Goal: Task Accomplishment & Management: Manage account settings

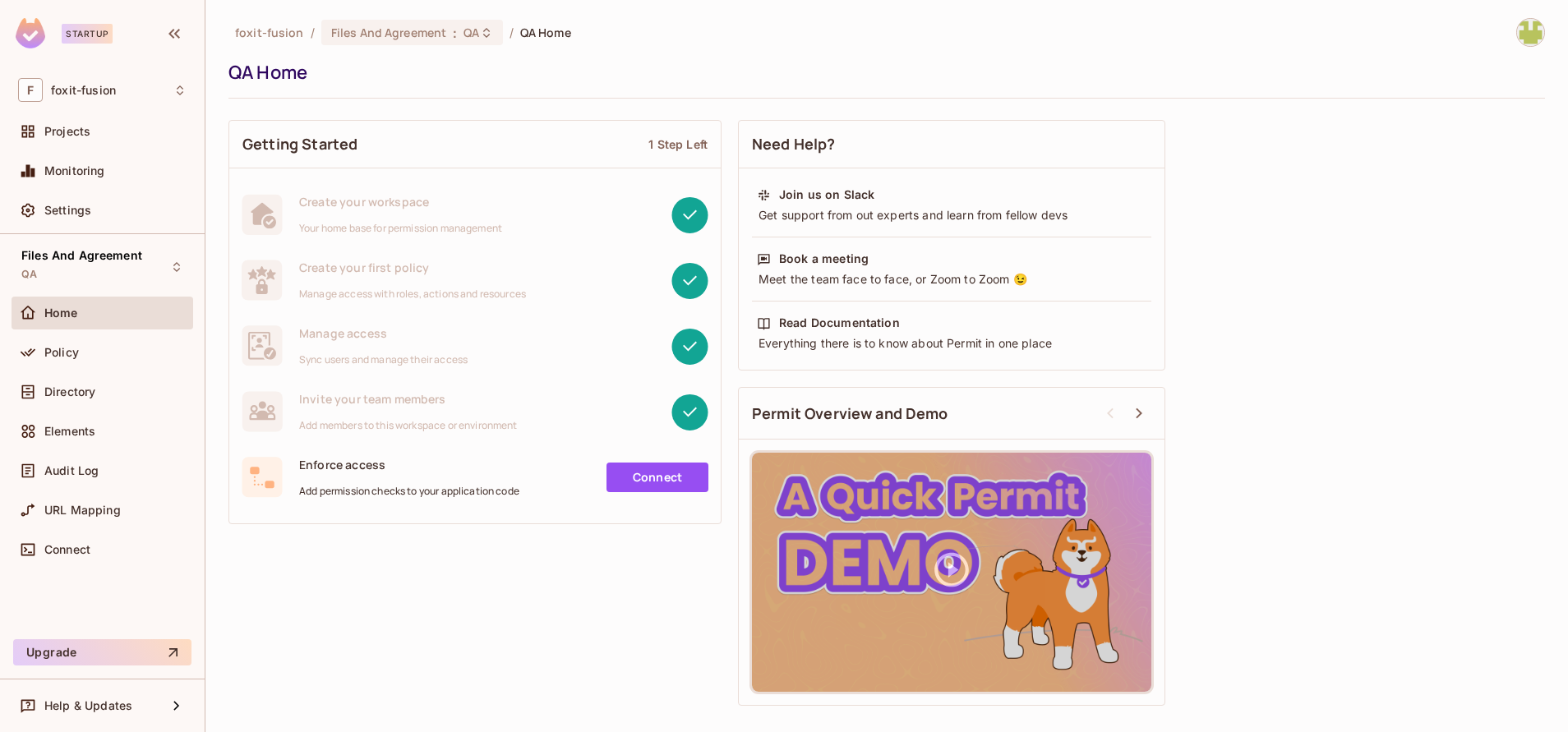
click at [1518, 37] on img at bounding box center [1530, 32] width 27 height 27
click at [515, 14] on div at bounding box center [784, 366] width 1568 height 732
click at [473, 32] on span "QA" at bounding box center [471, 32] width 16 height 16
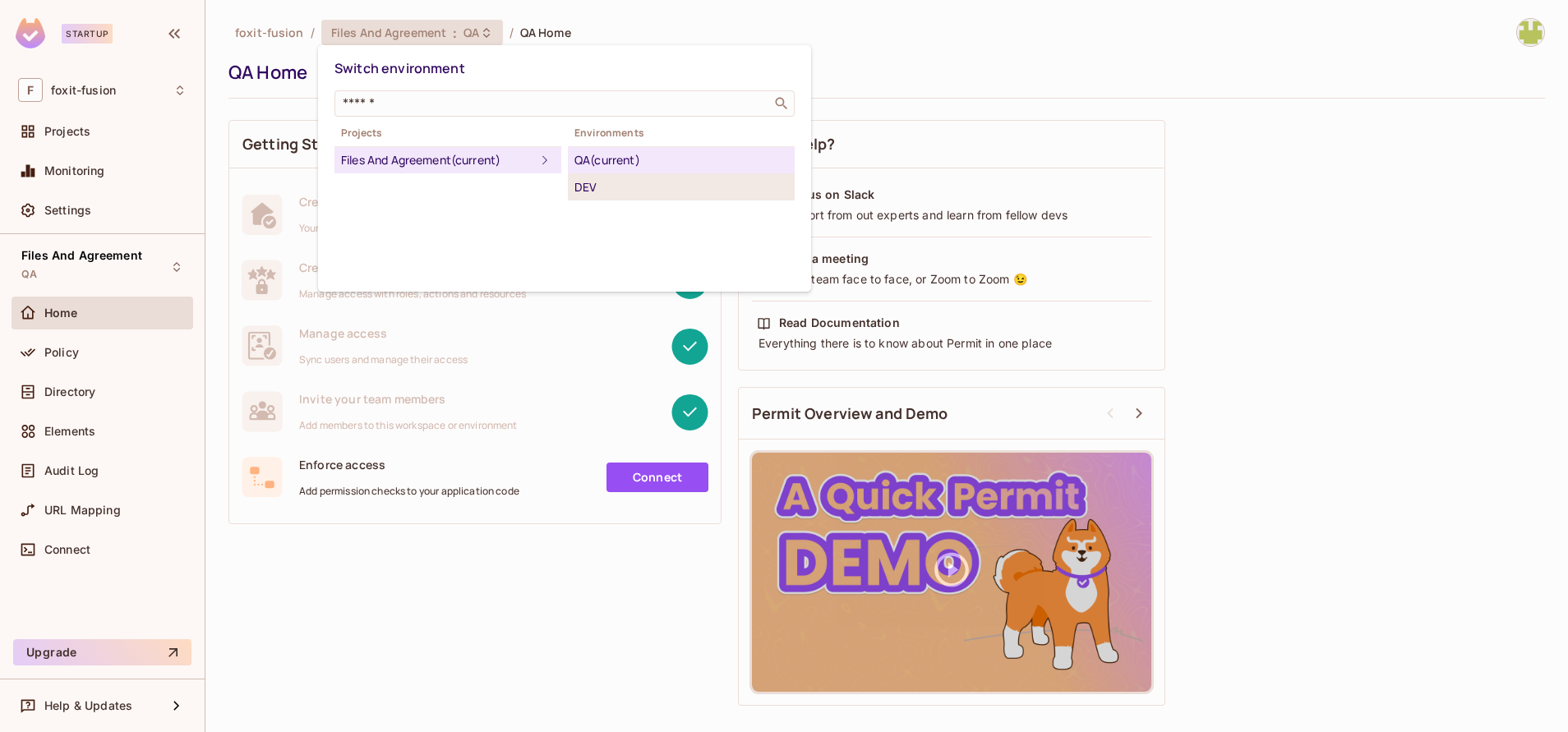
click at [664, 186] on div "DEV" at bounding box center [681, 187] width 214 height 19
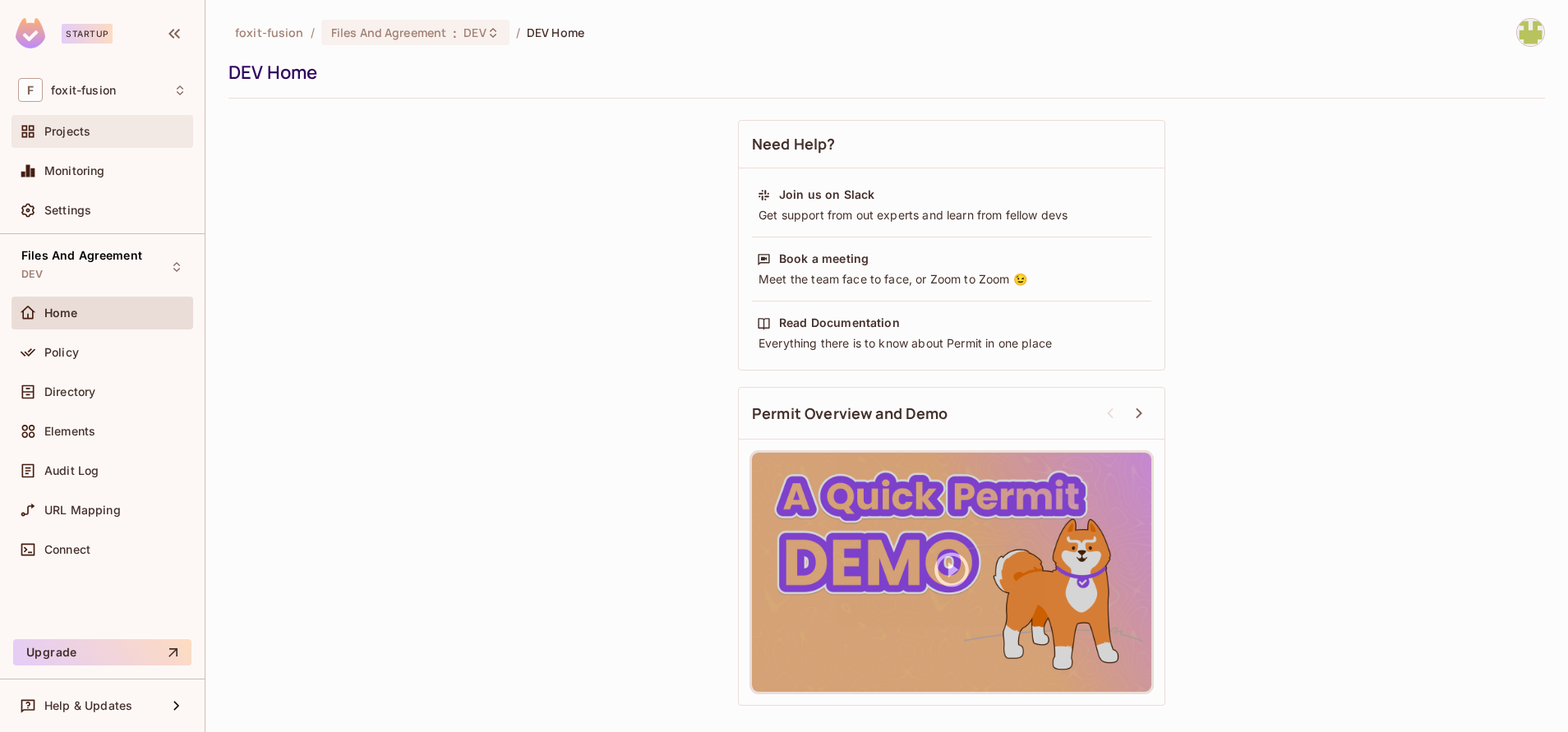
click at [75, 127] on span "Projects" at bounding box center [67, 132] width 46 height 13
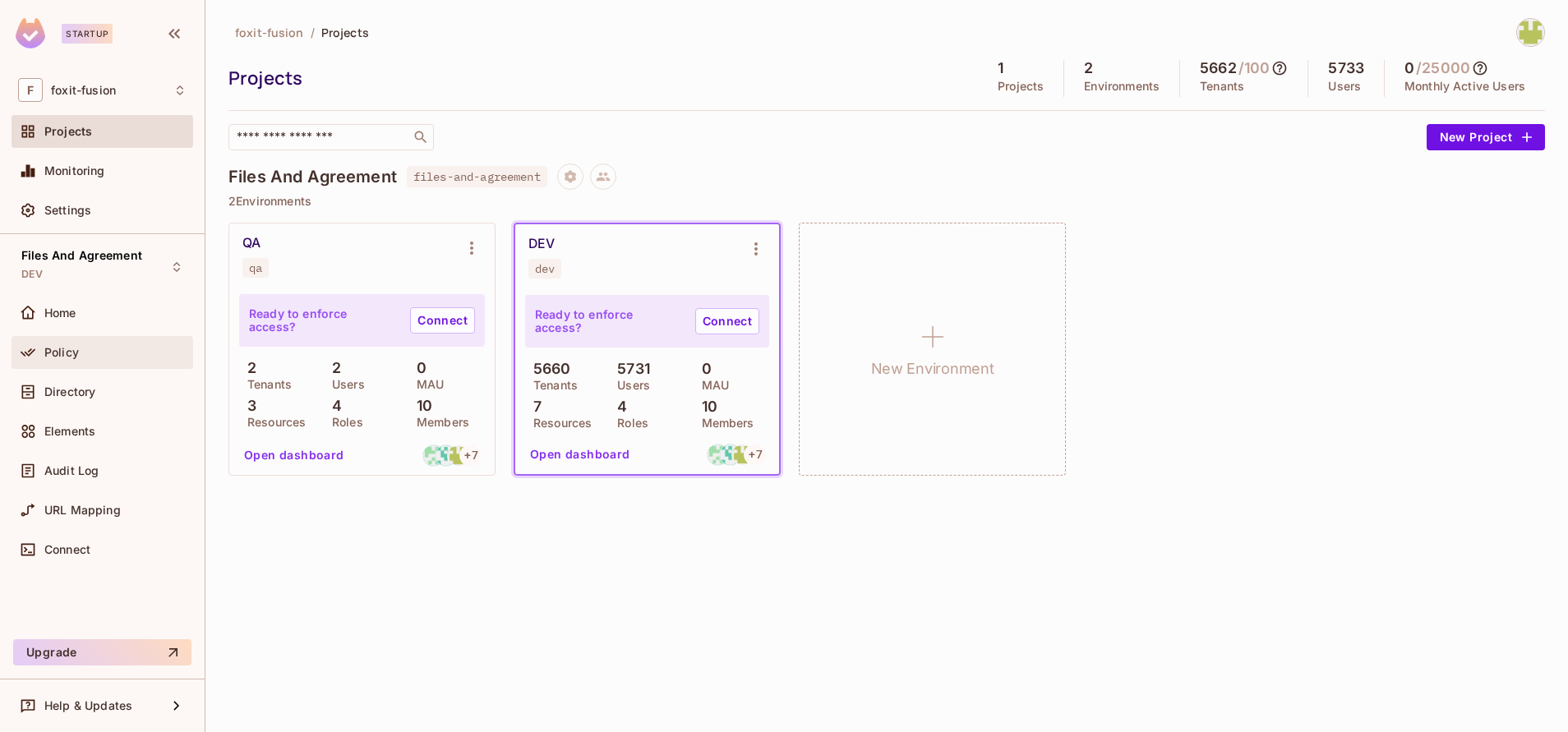
click at [73, 347] on span "Policy" at bounding box center [61, 352] width 34 height 13
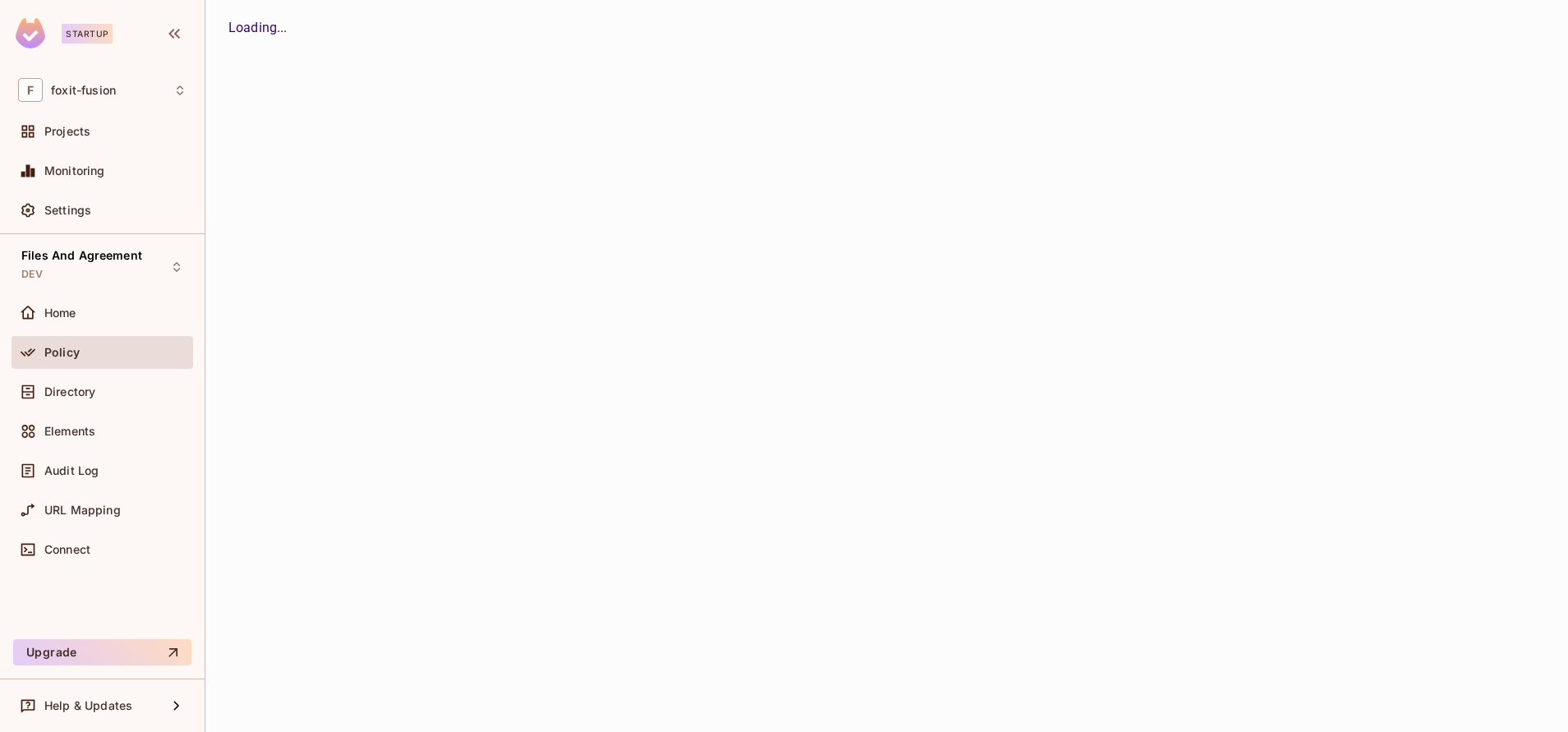
click at [94, 413] on div "Directory" at bounding box center [103, 395] width 182 height 39
click at [120, 397] on div "Directory" at bounding box center [115, 392] width 142 height 13
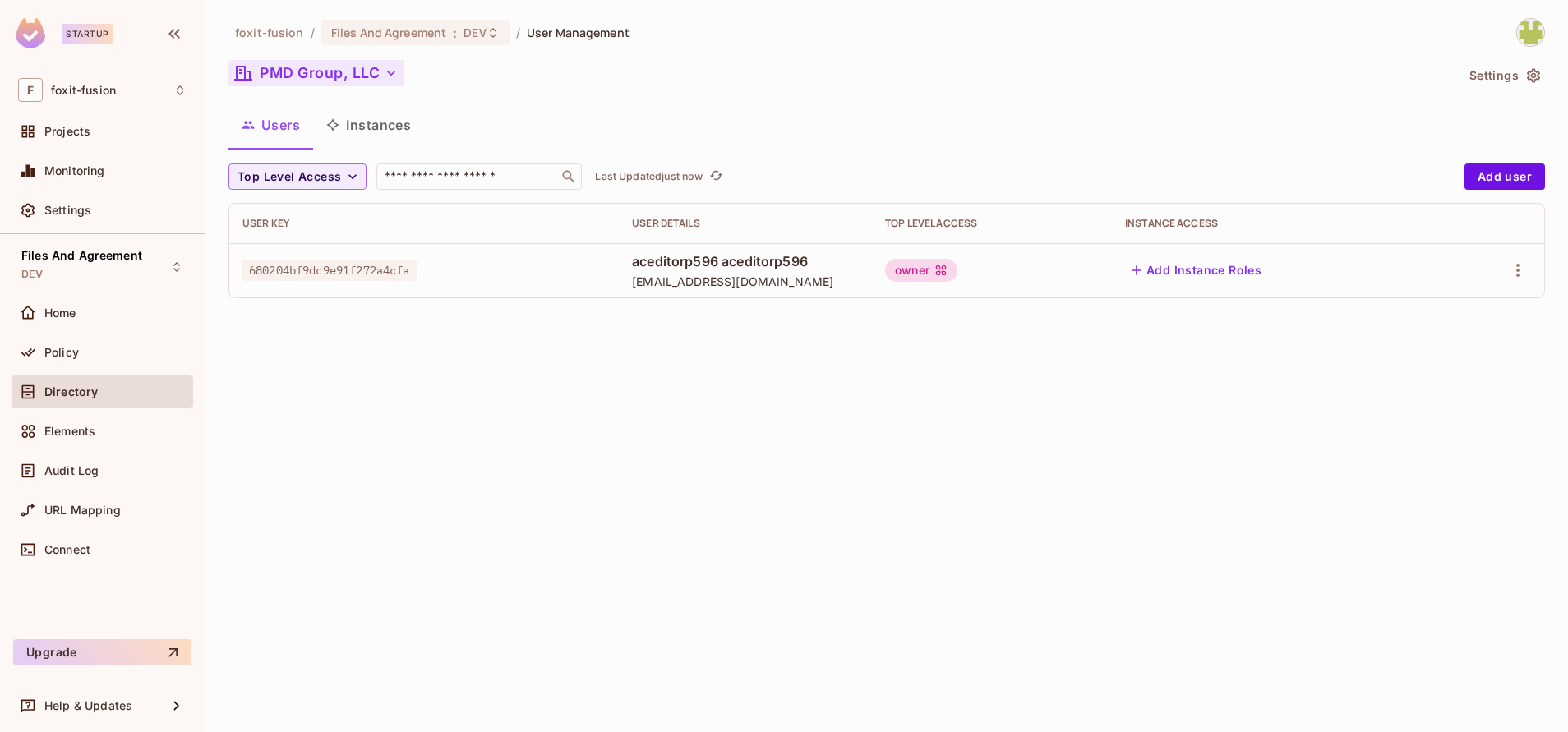
click at [319, 76] on button "PMD Group, LLC" at bounding box center [316, 72] width 176 height 26
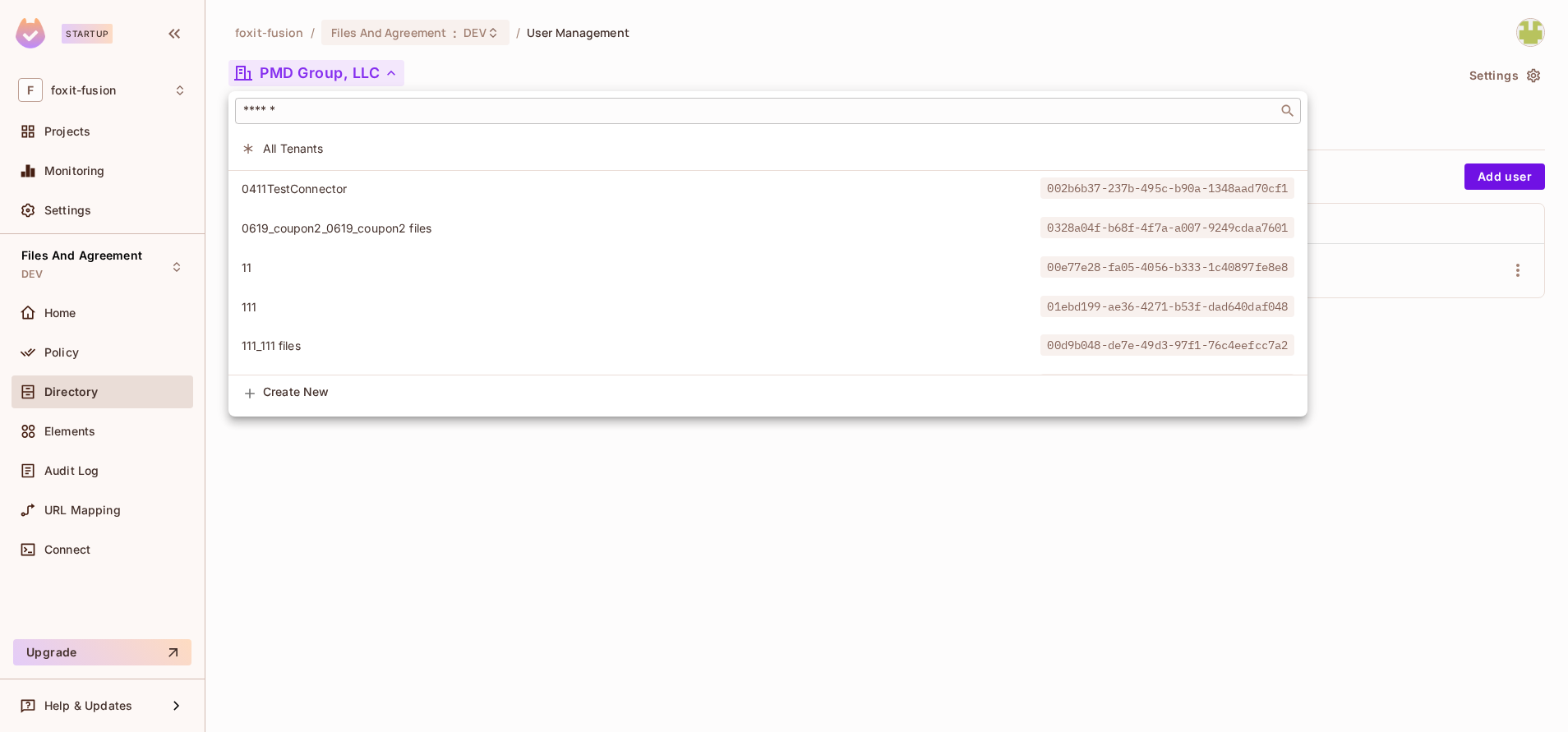
click at [378, 115] on input "text" at bounding box center [756, 111] width 1032 height 17
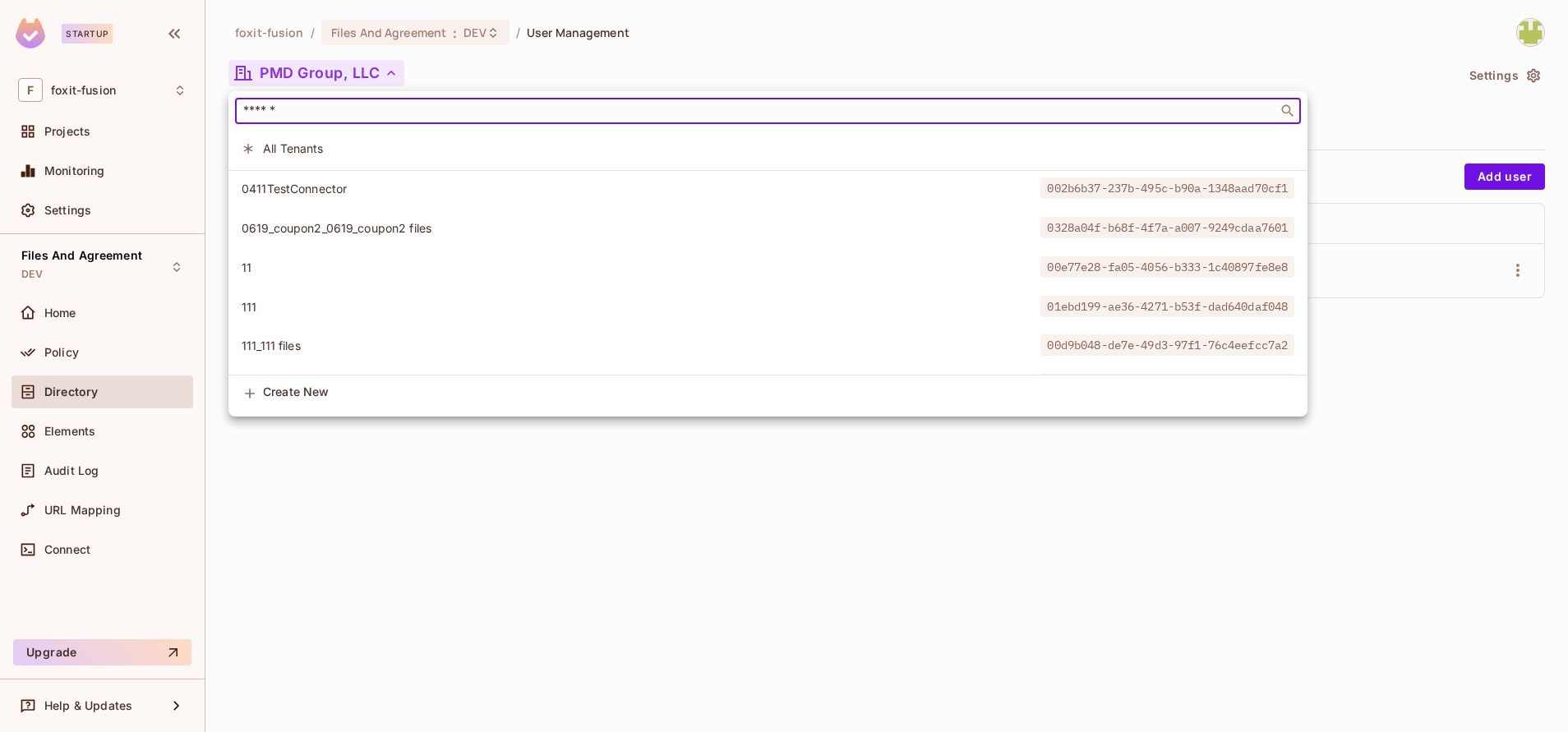
paste input "**********"
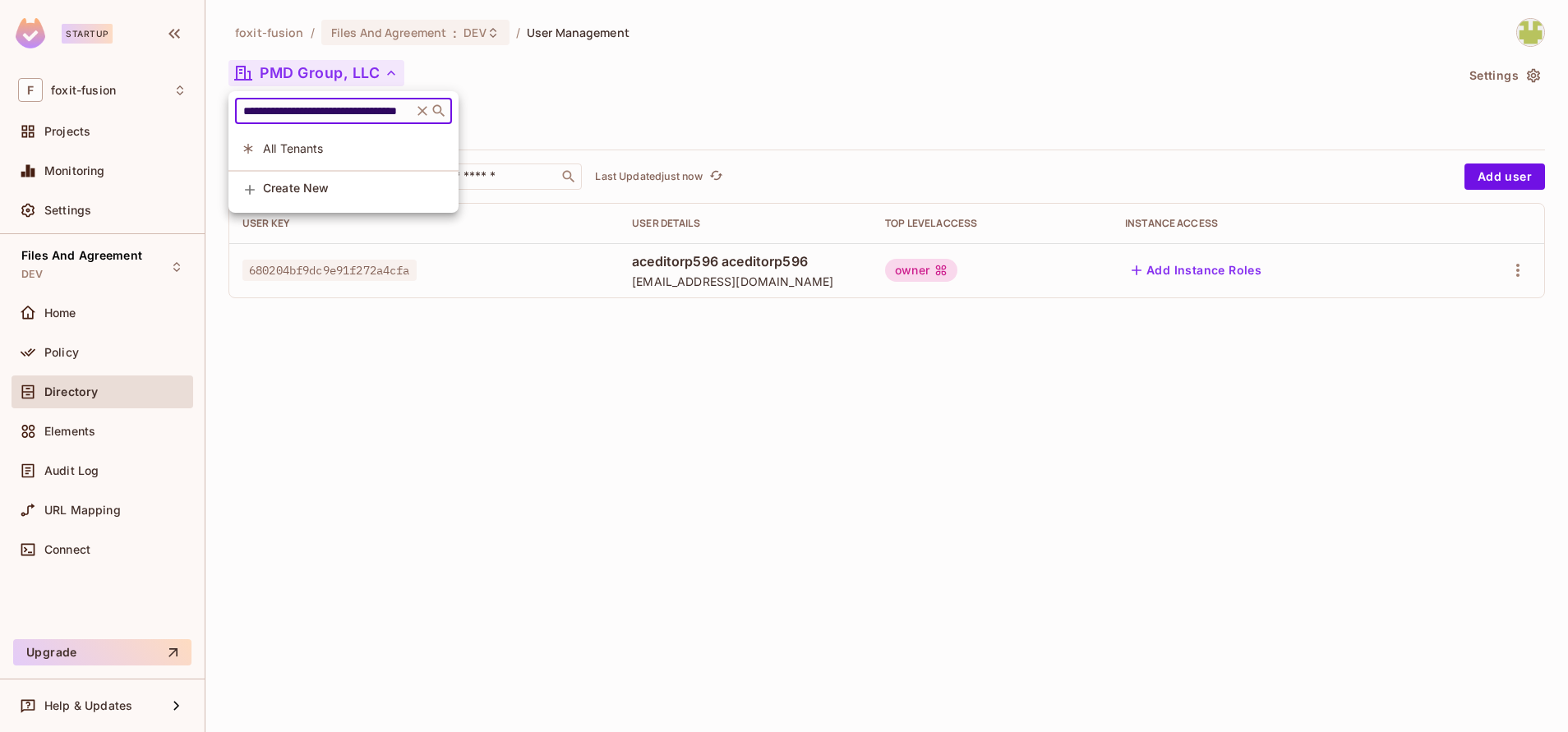
click at [251, 109] on input "**********" at bounding box center [323, 111] width 167 height 17
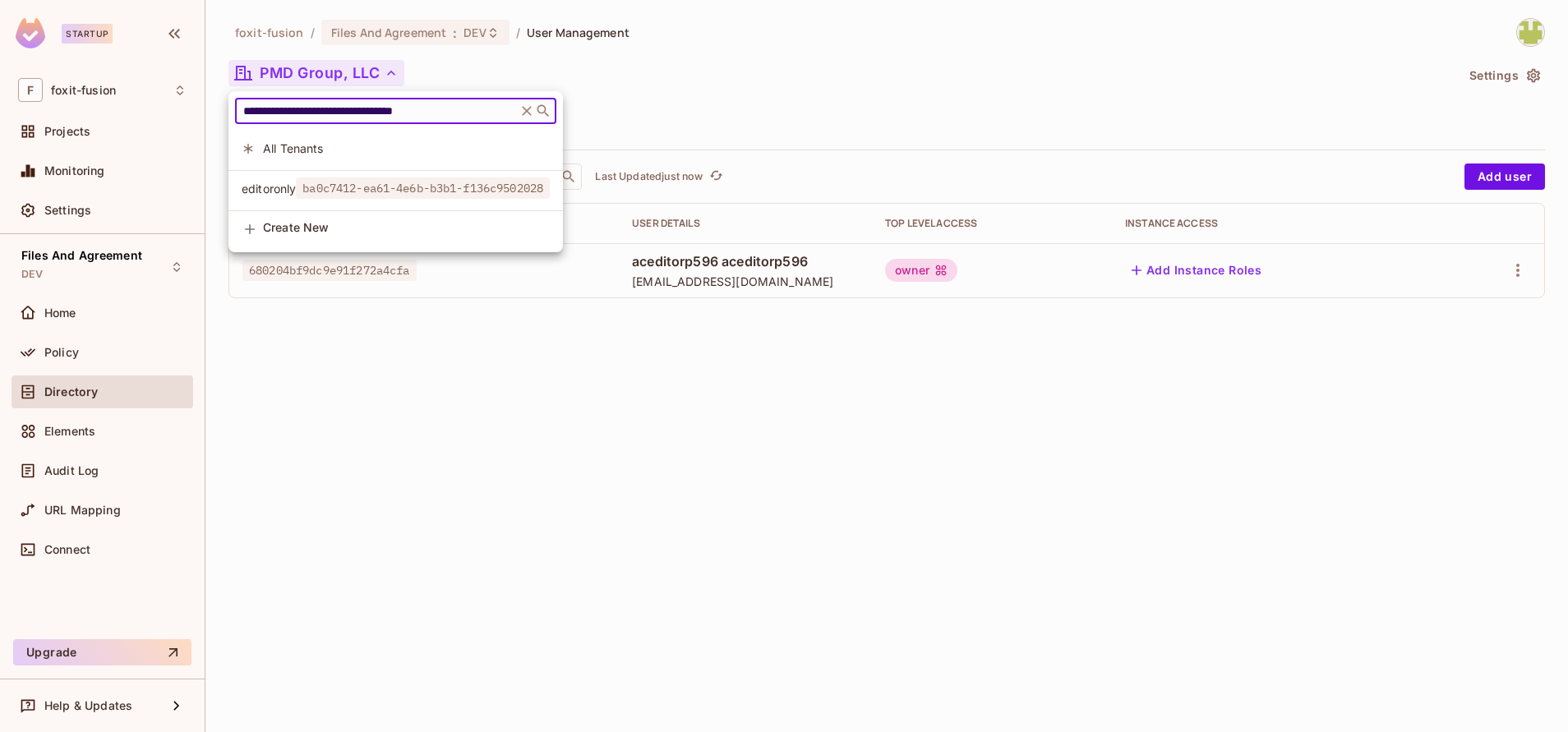
type input "**********"
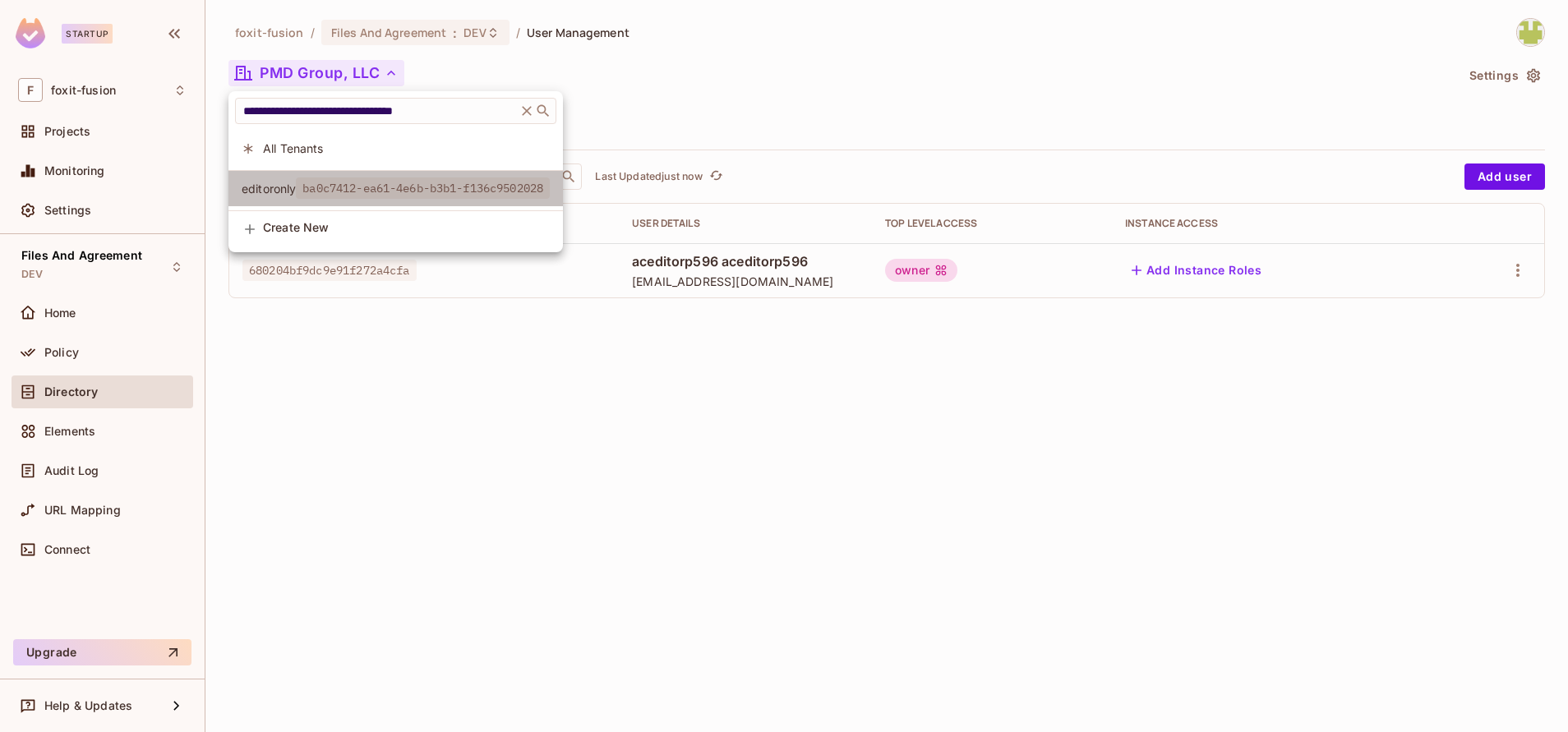
click at [314, 182] on span "ba0c7412-ea61-4e6b-b3b1-f136c9502028" at bounding box center [423, 187] width 254 height 21
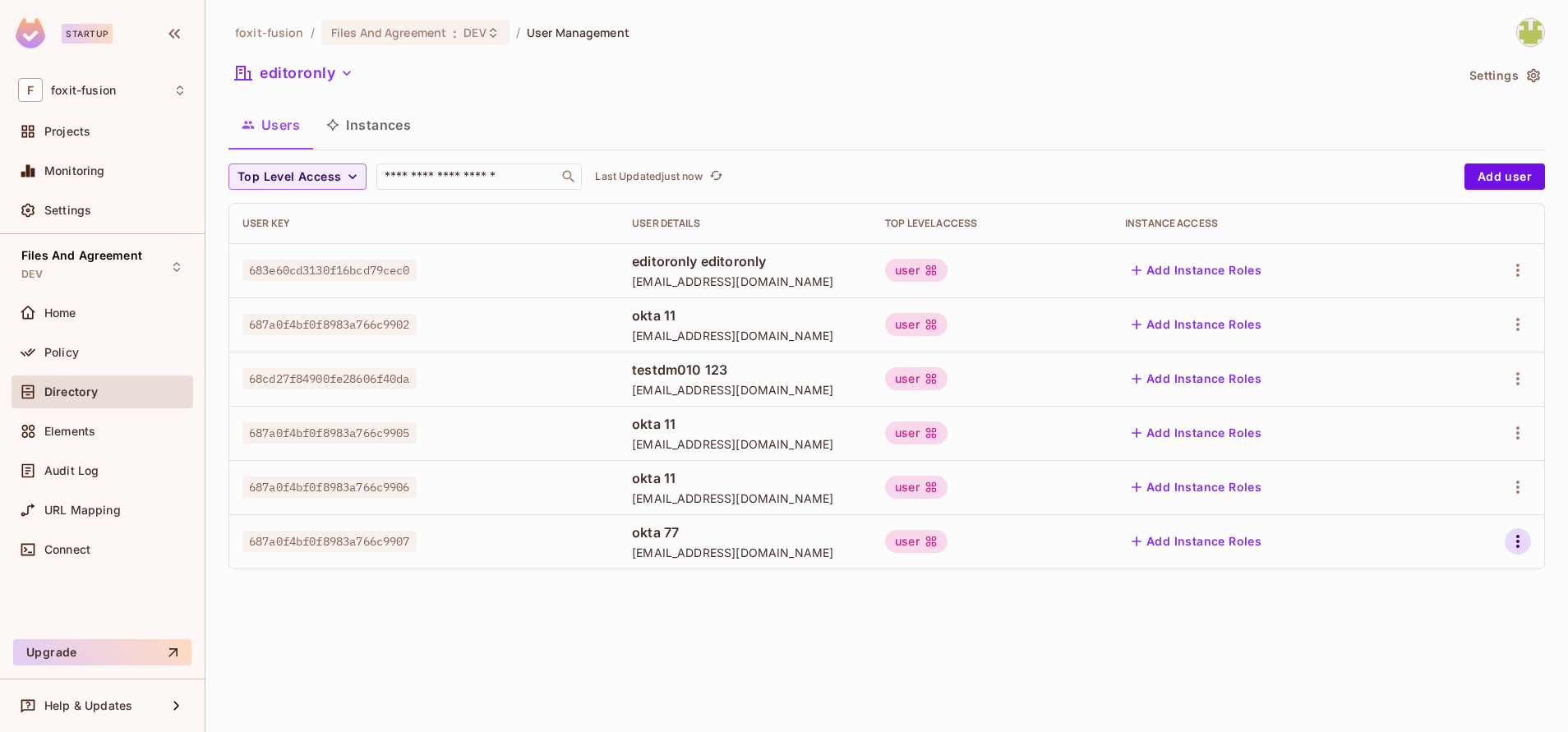
click at [1512, 545] on icon "button" at bounding box center [1517, 540] width 19 height 19
click at [1403, 582] on icon at bounding box center [1396, 578] width 19 height 19
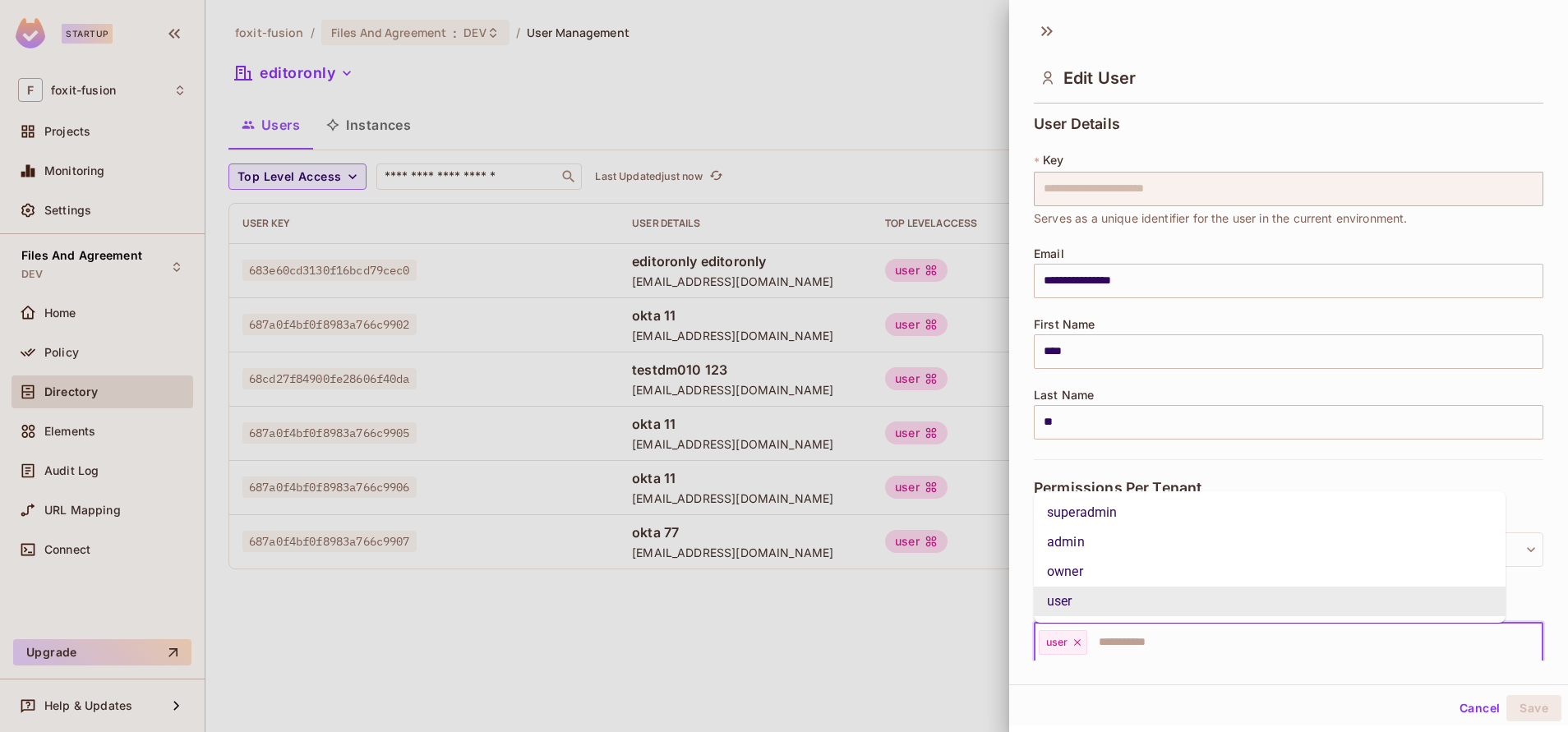
click at [1093, 650] on input "text" at bounding box center [1300, 642] width 422 height 33
click at [1087, 572] on li "owner" at bounding box center [1269, 571] width 472 height 29
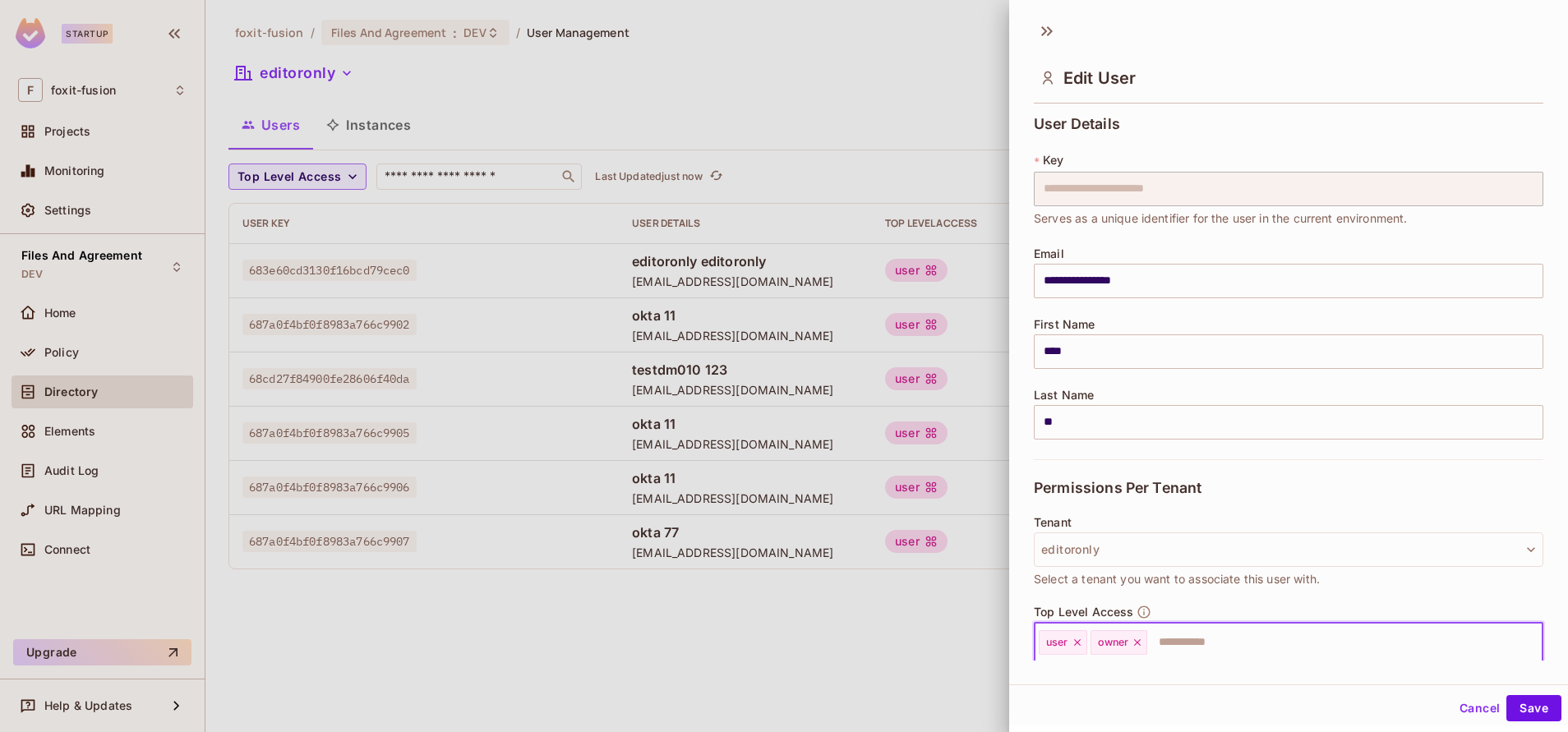
click at [1075, 642] on icon at bounding box center [1077, 642] width 12 height 12
click at [1508, 709] on button "Save" at bounding box center [1533, 708] width 55 height 26
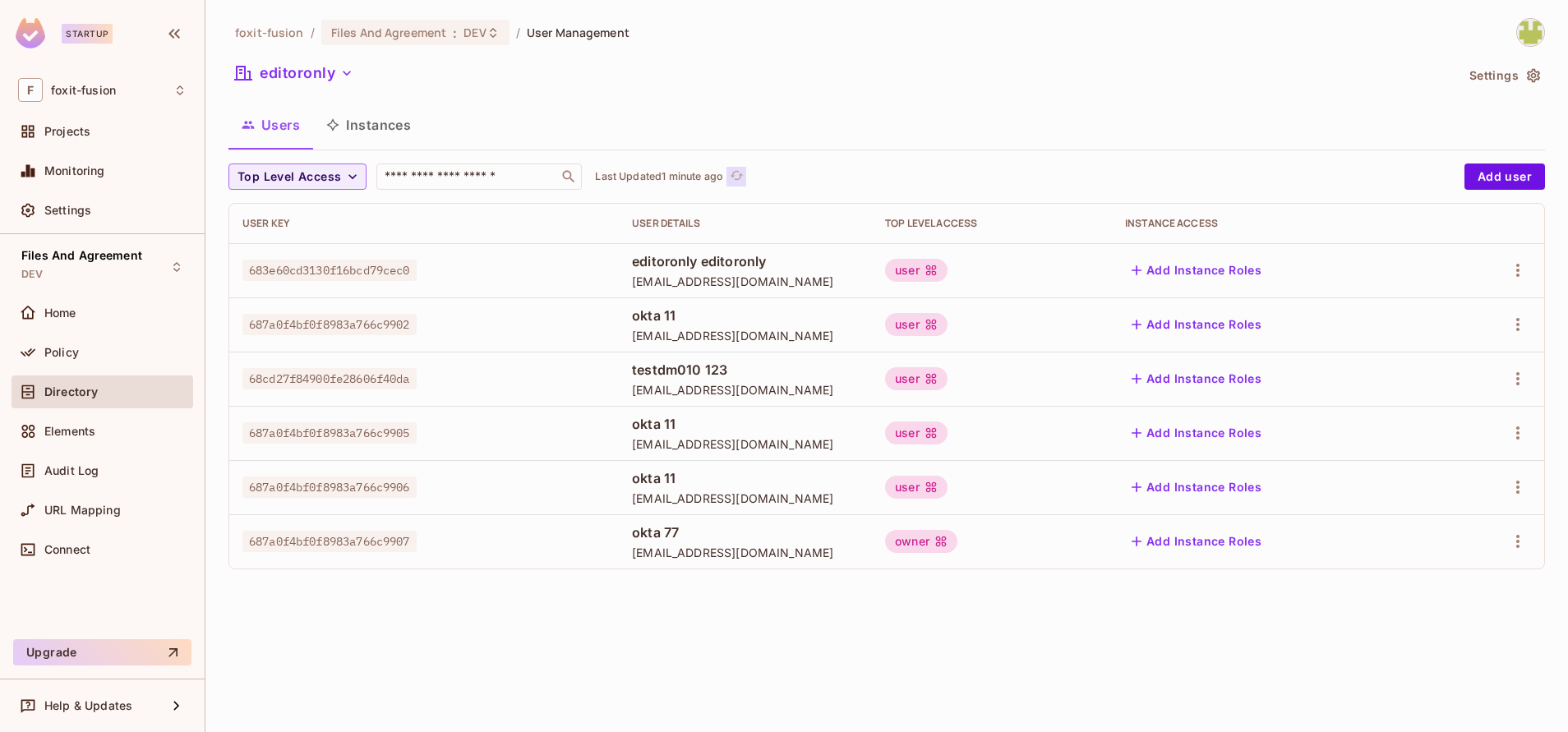
click at [741, 178] on icon "refresh" at bounding box center [736, 175] width 14 height 14
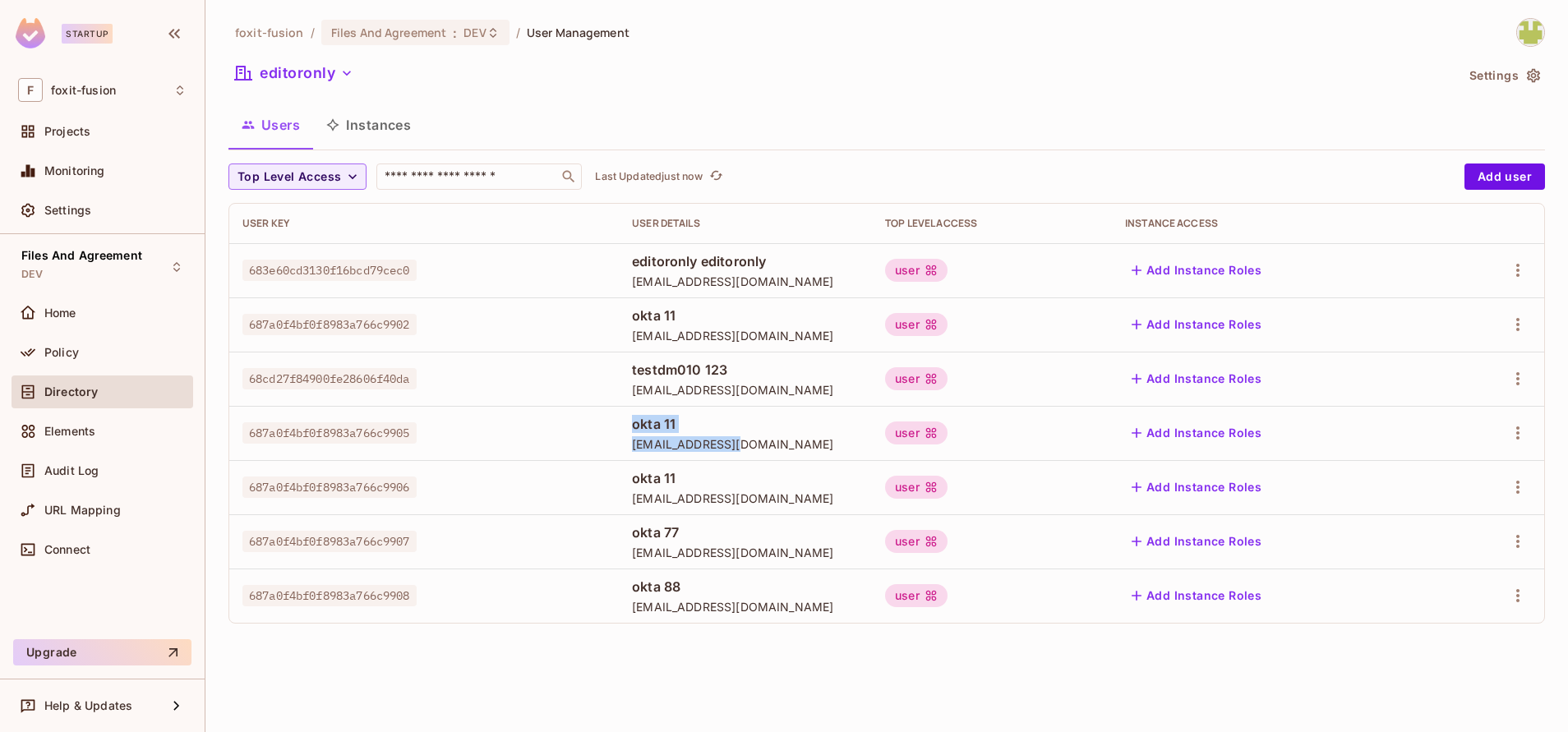
click at [619, 431] on td "okta 11 [EMAIL_ADDRESS][DOMAIN_NAME]" at bounding box center [745, 433] width 253 height 54
click at [870, 660] on div "foxit-fusion / Files And Agreement : DEV / User Management editoronly Settings …" at bounding box center [886, 366] width 1362 height 732
click at [743, 542] on div "okta 77 [EMAIL_ADDRESS][DOMAIN_NAME]" at bounding box center [745, 542] width 227 height 37
